Goal: Task Accomplishment & Management: Use online tool/utility

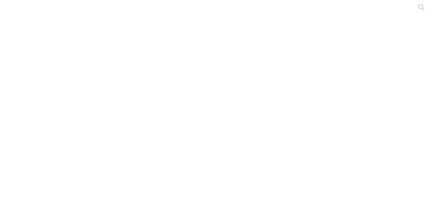
scroll to position [80, 0]
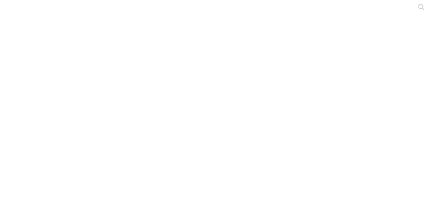
scroll to position [110, 0]
